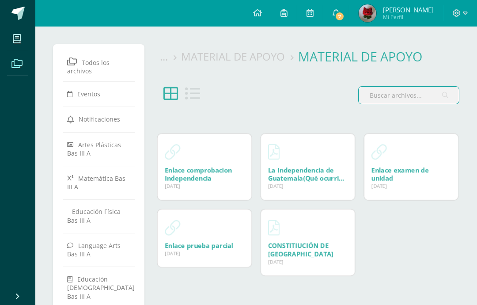
scroll to position [46, 0]
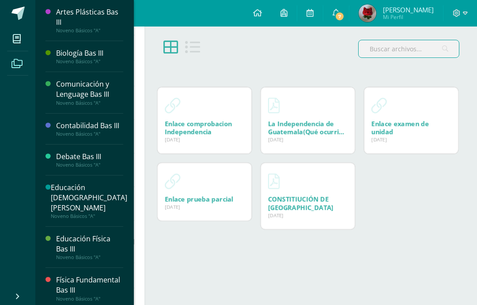
click at [21, 49] on link "Mis cursos" at bounding box center [17, 39] width 21 height 25
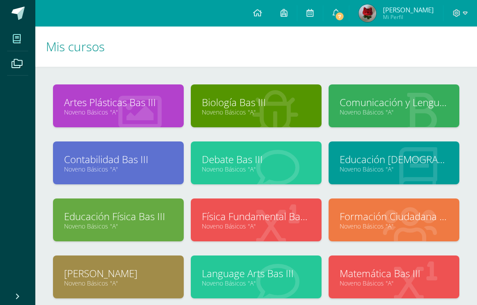
click at [82, 103] on link "Artes Plásticas Bas III" at bounding box center [118, 102] width 109 height 14
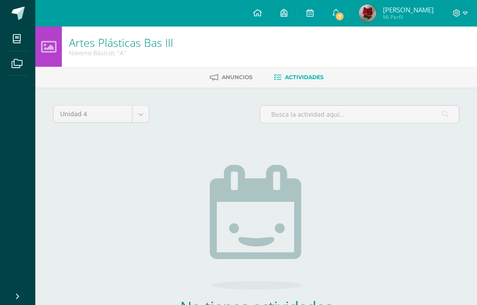
click at [238, 80] on span "Anuncios" at bounding box center [237, 77] width 31 height 7
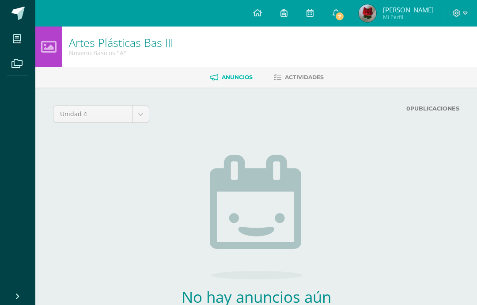
click at [316, 74] on span "Actividades" at bounding box center [304, 77] width 39 height 7
click at [345, 12] on span "7" at bounding box center [340, 16] width 10 height 10
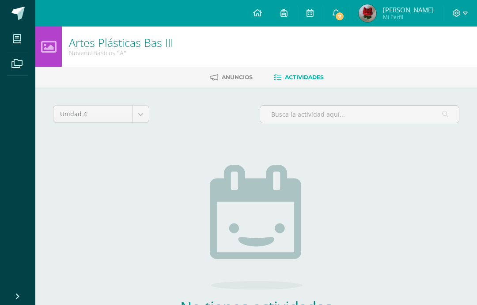
click at [349, 15] on link "7" at bounding box center [337, 13] width 26 height 27
click at [67, 184] on div "Unidad 4 Unidad 1 Unidad 2 Unidad 3 Unidad 4 No tienes actividades Échale un vi…" at bounding box center [256, 233] width 414 height 257
click at [137, 119] on body "Mis cursos Archivos Cerrar panel Artes Plásticas Bas III Noveno Básicos "A" Bio…" at bounding box center [238, 190] width 477 height 380
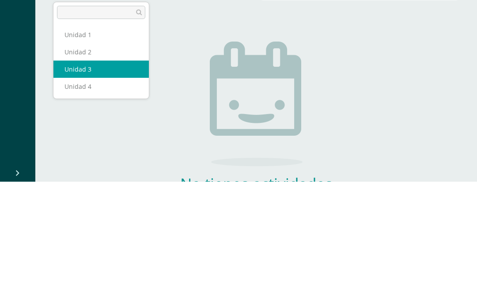
select select "Unidad 3"
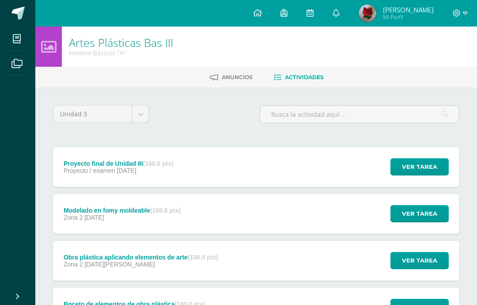
click at [177, 183] on div "Proyecto final de Unidad III (100.0 pts) Proyecto / examen [DATE]" at bounding box center [118, 167] width 131 height 40
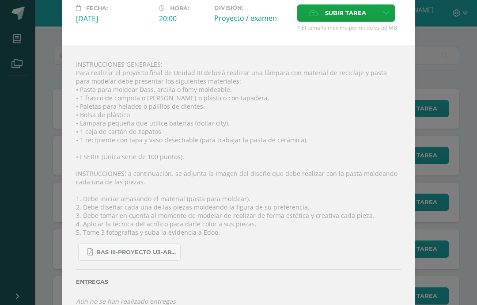
scroll to position [58, 0]
click at [438, 189] on div "Proyecto final de Unidad III Artes Plásticas Bas III Fecha: [DATE][PERSON_NAME]…" at bounding box center [239, 131] width 470 height 378
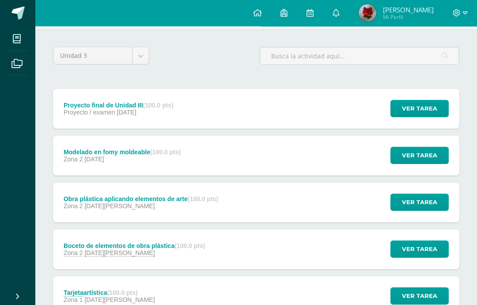
scroll to position [58, 0]
click at [86, 159] on span "[DATE]" at bounding box center [93, 159] width 19 height 7
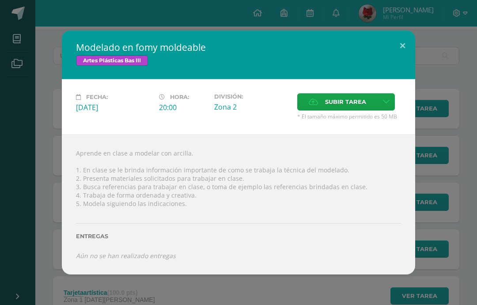
click at [449, 164] on div "Modelado en fomy moldeable Artes Plásticas Bas III Fecha: [DATE][PERSON_NAME]: …" at bounding box center [239, 152] width 470 height 244
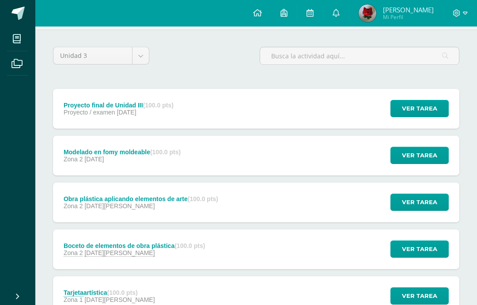
click at [106, 203] on span "[DATE][PERSON_NAME]" at bounding box center [119, 205] width 70 height 7
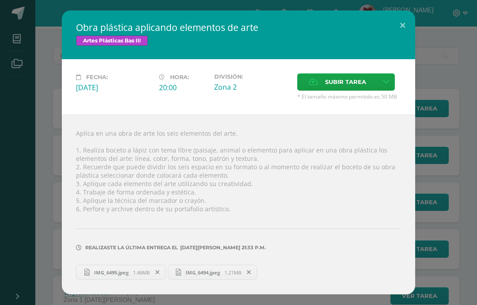
click at [449, 167] on div "Obra plástica aplicando elementos de arte Artes Plásticas Bas III Fecha: [DATE]…" at bounding box center [239, 153] width 470 height 284
